Goal: Task Accomplishment & Management: Use online tool/utility

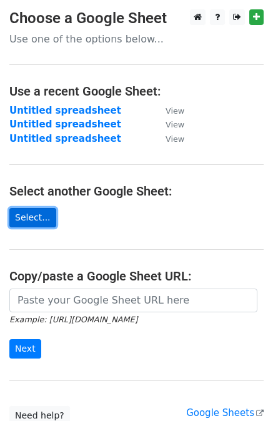
click at [32, 217] on link "Select..." at bounding box center [32, 217] width 47 height 19
click at [32, 211] on link "Select..." at bounding box center [32, 217] width 47 height 19
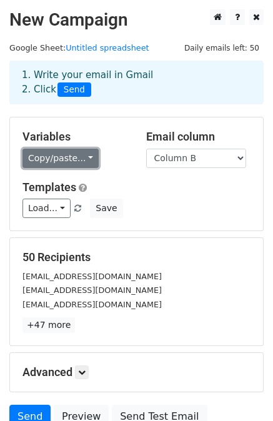
click at [66, 162] on link "Copy/paste..." at bounding box center [60, 158] width 76 height 19
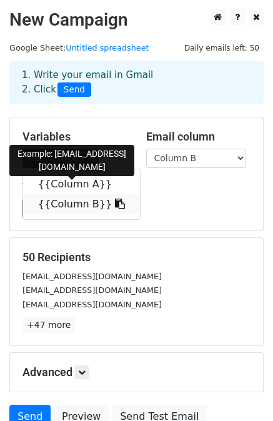
click at [57, 202] on link "{{Column B}}" at bounding box center [81, 204] width 117 height 20
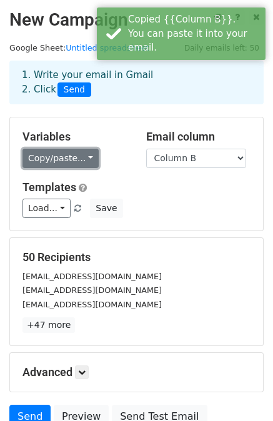
click at [71, 160] on link "Copy/paste..." at bounding box center [60, 158] width 76 height 19
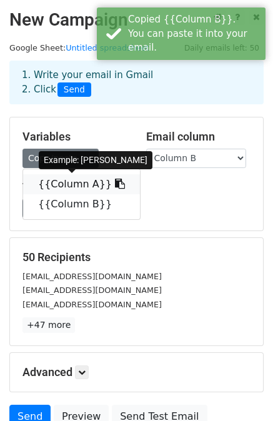
click at [50, 185] on link "{{Column A}}" at bounding box center [81, 184] width 117 height 20
